Goal: Register for event/course

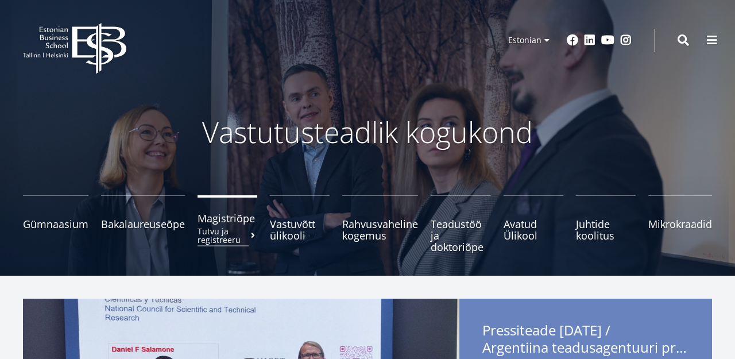
click at [235, 228] on small "Tutvu ja registreeru" at bounding box center [227, 235] width 60 height 17
click at [242, 222] on span "Magistriõpe Tutvu ja registreeru" at bounding box center [227, 217] width 60 height 11
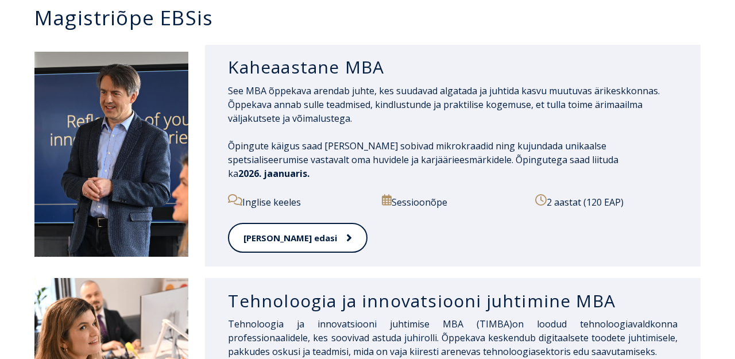
scroll to position [571, 0]
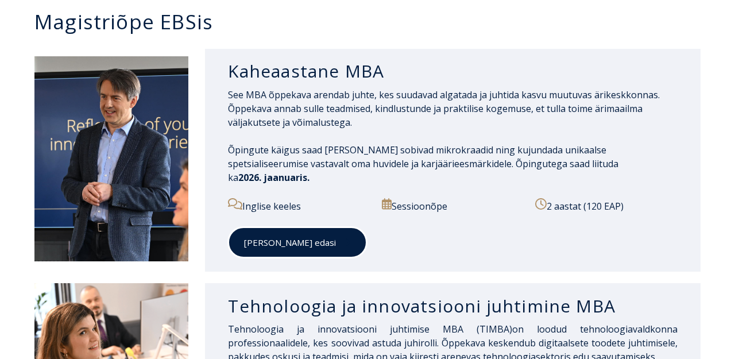
click at [273, 227] on link "[PERSON_NAME] edasi" at bounding box center [297, 243] width 139 height 32
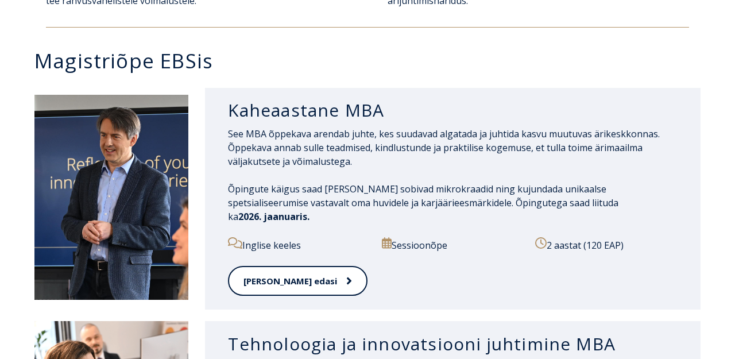
scroll to position [529, 0]
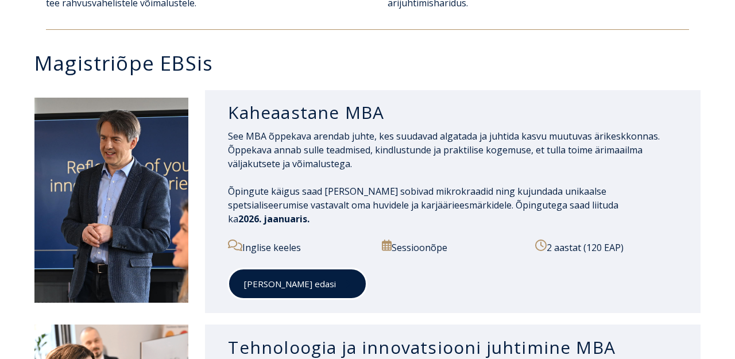
click at [272, 273] on link "Loe edasi" at bounding box center [297, 284] width 139 height 32
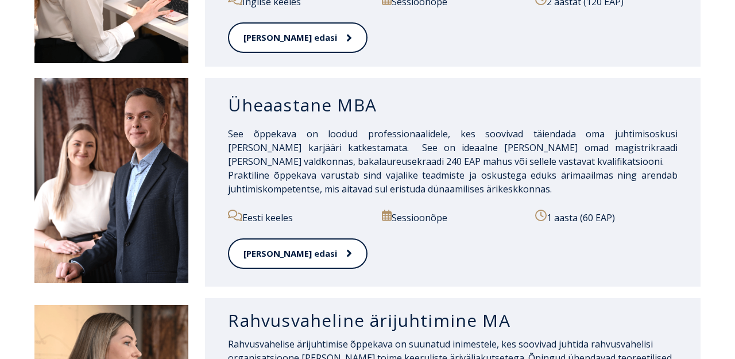
scroll to position [993, 0]
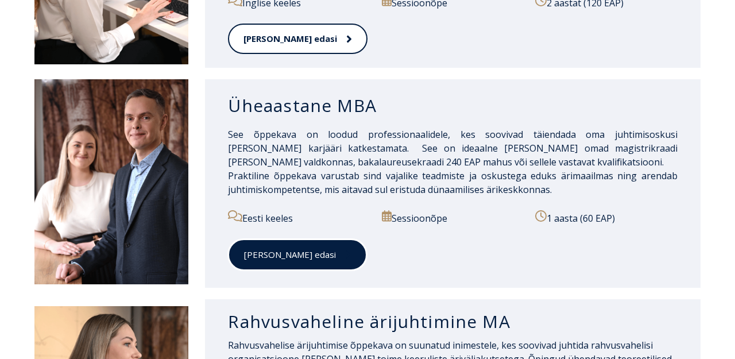
click at [261, 243] on link "Loe edasi" at bounding box center [297, 255] width 139 height 32
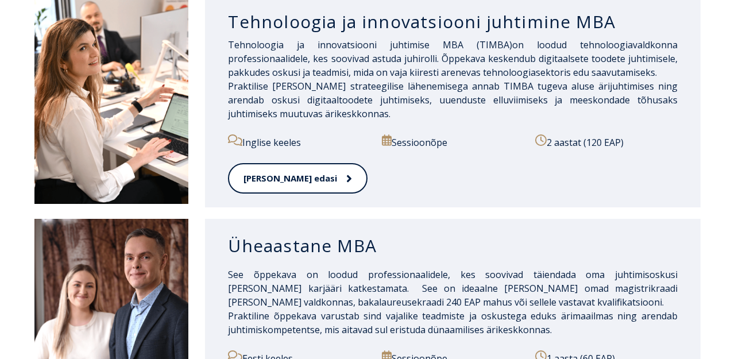
scroll to position [963, 0]
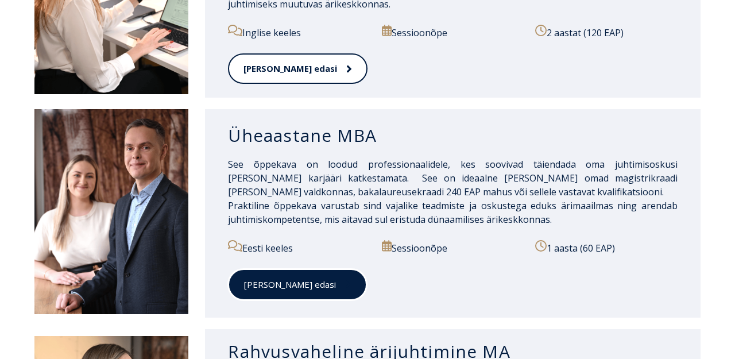
click at [281, 270] on link "Loe edasi" at bounding box center [297, 285] width 139 height 32
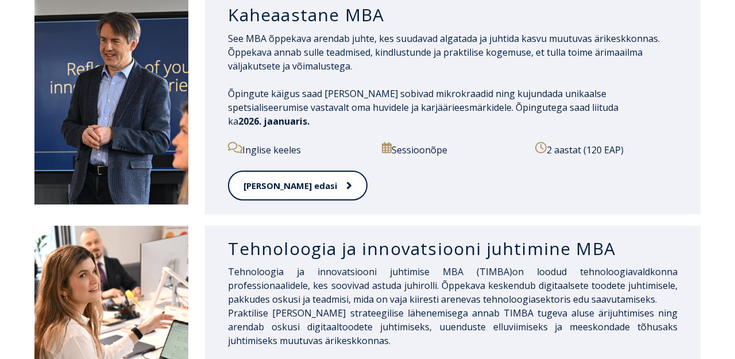
scroll to position [505, 0]
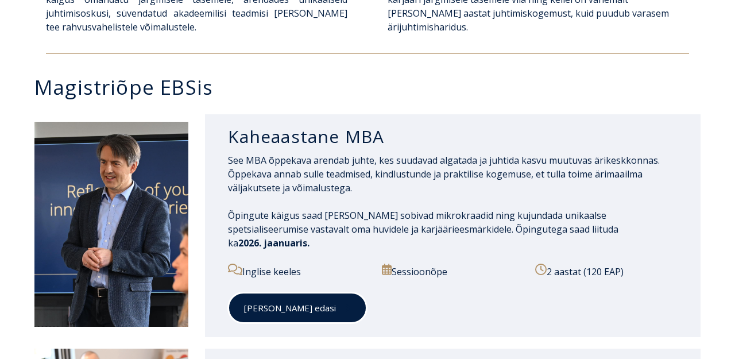
click at [272, 292] on link "Loe edasi" at bounding box center [297, 308] width 139 height 32
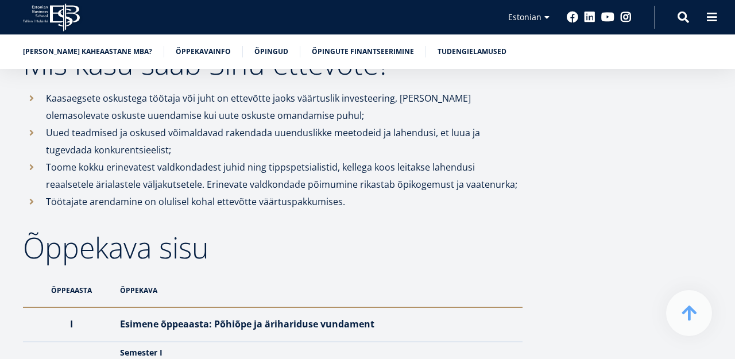
scroll to position [898, 0]
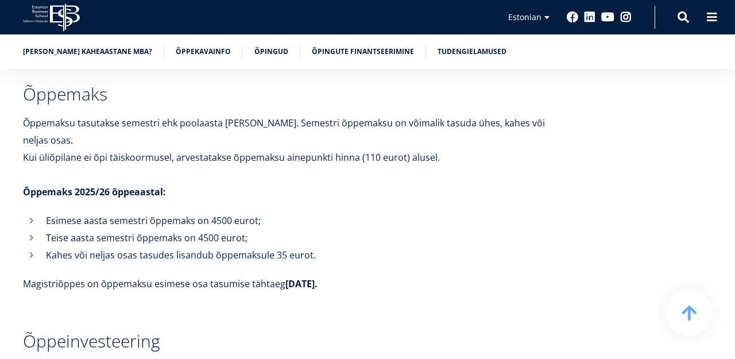
scroll to position [3997, 0]
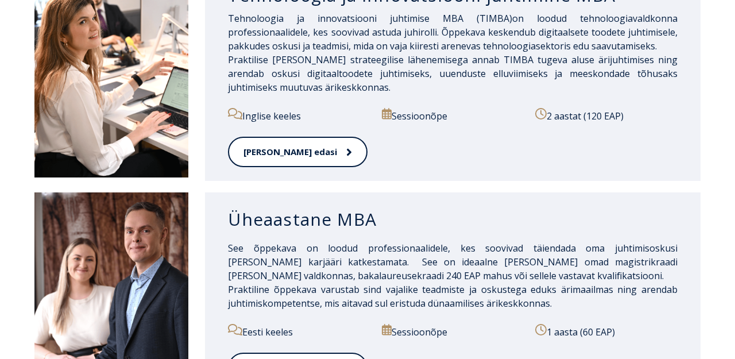
scroll to position [932, 0]
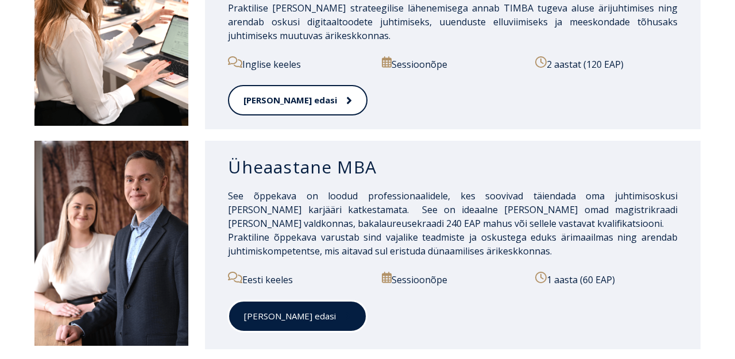
click at [273, 301] on link "Loe edasi" at bounding box center [297, 316] width 139 height 32
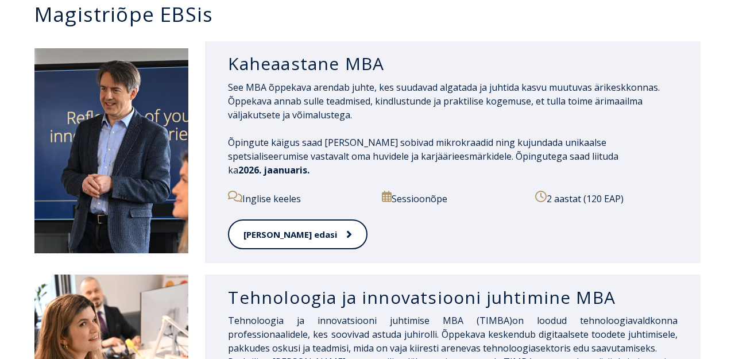
scroll to position [582, 0]
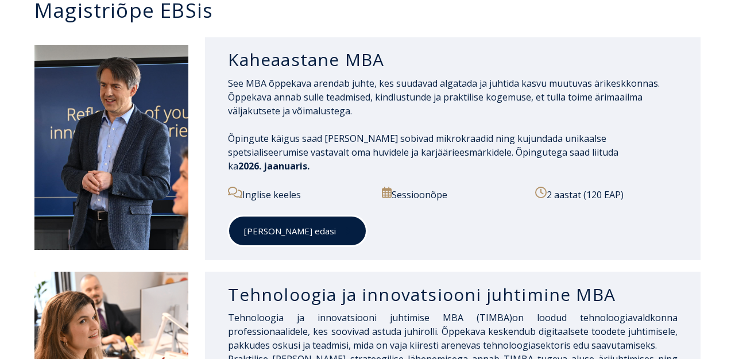
click at [264, 220] on link "Loe edasi" at bounding box center [297, 231] width 139 height 32
